Goal: Task Accomplishment & Management: Complete application form

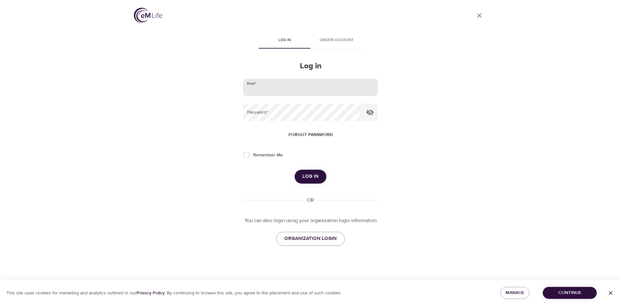
click at [267, 87] on input "email" at bounding box center [310, 87] width 135 height 17
type input "[PERSON_NAME][EMAIL_ADDRESS][PERSON_NAME][DOMAIN_NAME]"
click at [295, 169] on button "Log in" at bounding box center [311, 176] width 32 height 14
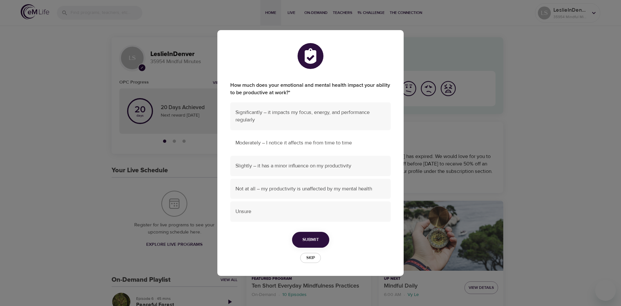
click at [257, 141] on span "Moderately – I notice it affects me from time to time" at bounding box center [310, 142] width 150 height 7
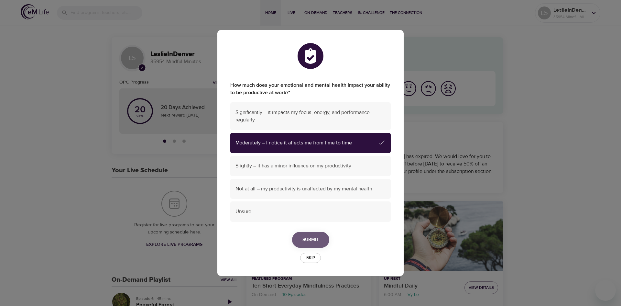
click at [312, 239] on span "Submit" at bounding box center [310, 239] width 16 height 8
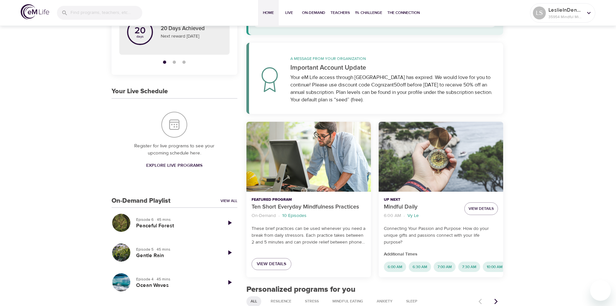
scroll to position [80, 0]
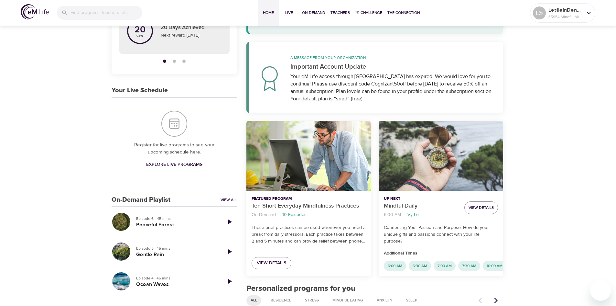
click at [485, 208] on span "Join Now" at bounding box center [485, 207] width 18 height 7
